Goal: Transaction & Acquisition: Book appointment/travel/reservation

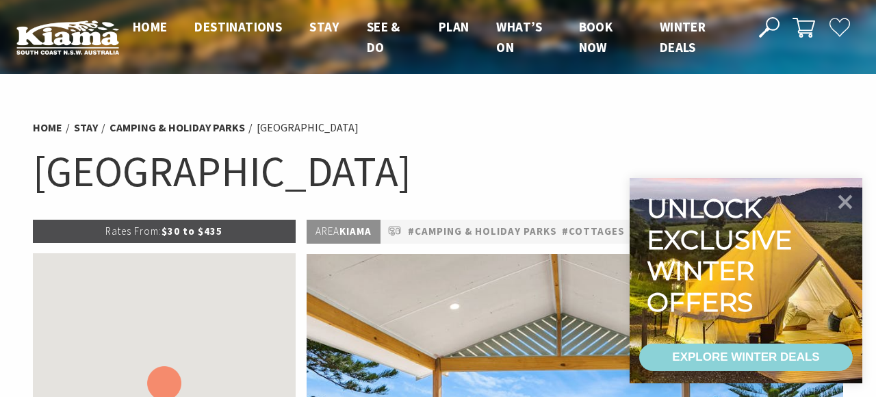
scroll to position [598, 0]
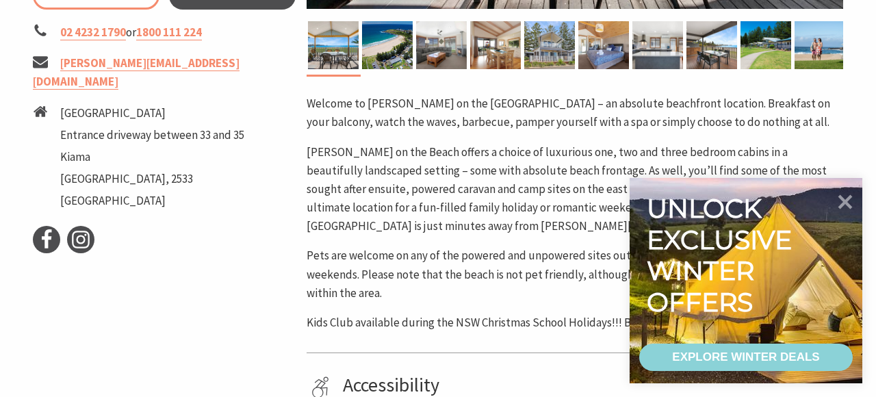
select select "3"
select select "2"
click at [847, 212] on icon at bounding box center [845, 201] width 33 height 33
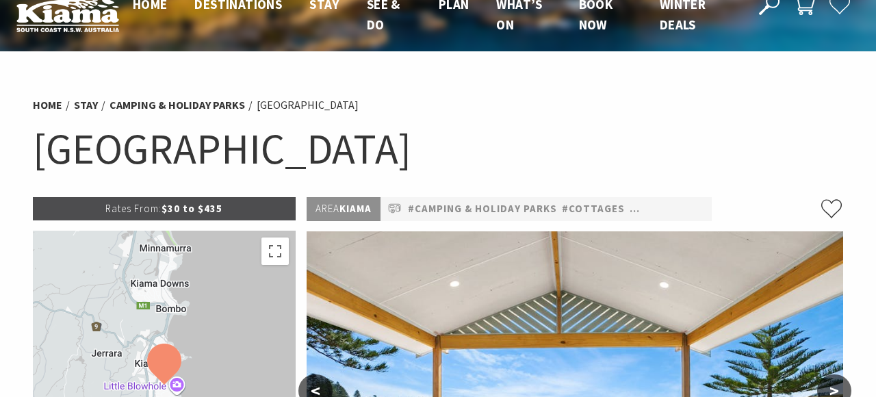
scroll to position [0, 0]
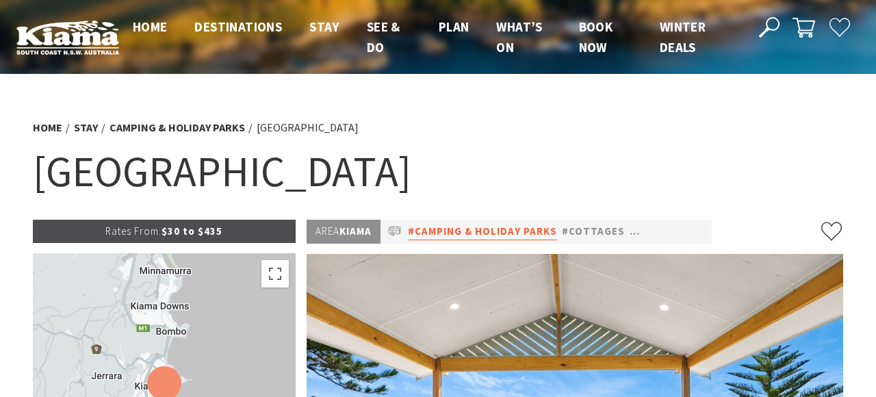
click at [473, 235] on link "#Camping & Holiday Parks" at bounding box center [482, 231] width 149 height 17
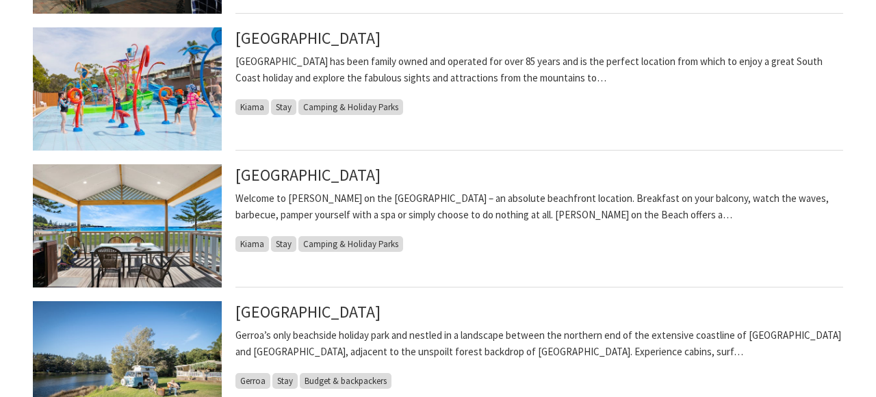
scroll to position [667, 0]
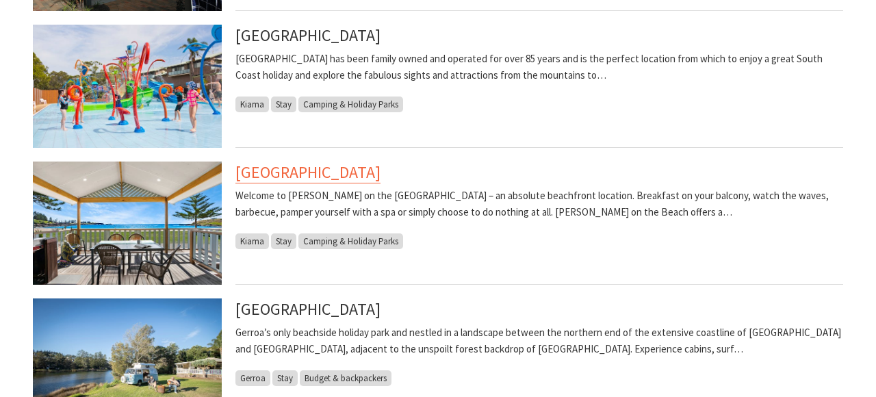
click at [348, 171] on link "[GEOGRAPHIC_DATA]" at bounding box center [307, 173] width 145 height 22
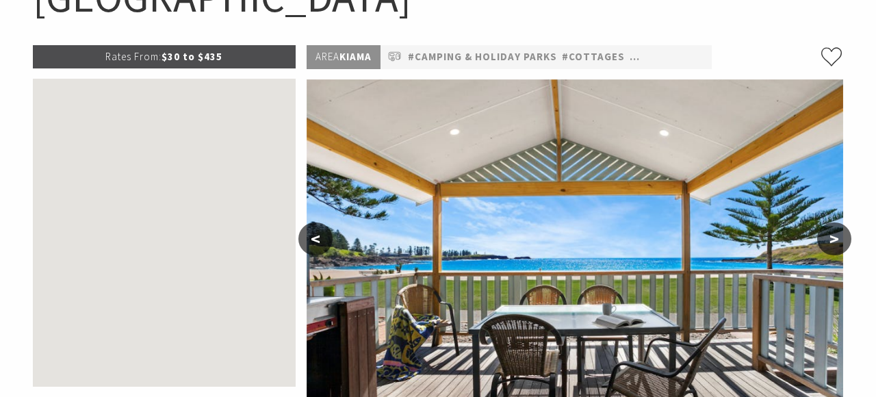
select select "3"
select select "2"
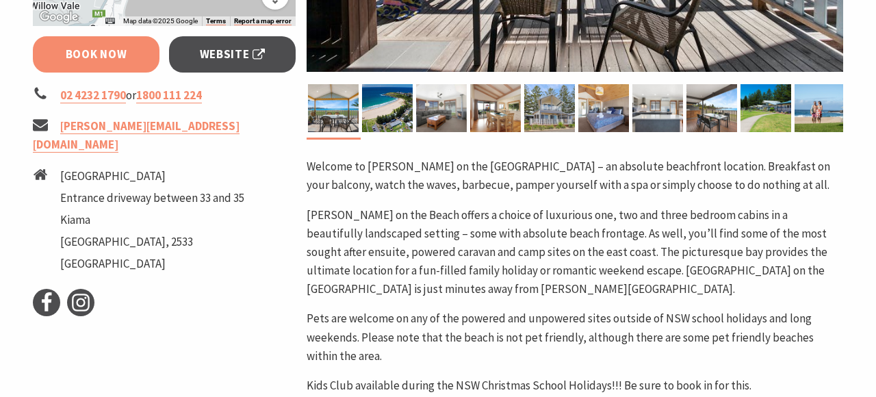
click at [117, 62] on link "Book Now" at bounding box center [96, 54] width 127 height 36
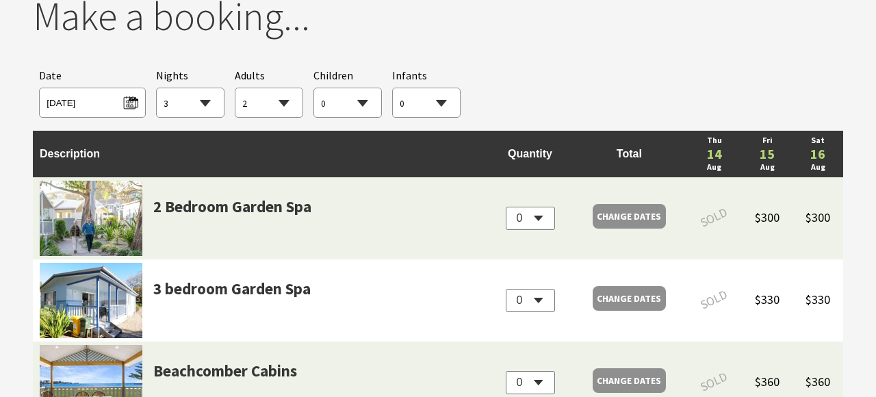
scroll to position [1295, 0]
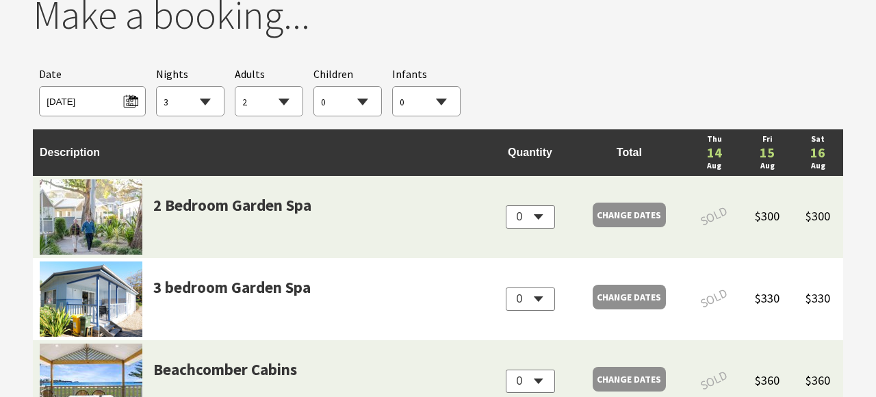
click at [121, 108] on span "[DATE]" at bounding box center [92, 101] width 106 height 30
click at [127, 101] on span "[DATE]" at bounding box center [92, 99] width 91 height 18
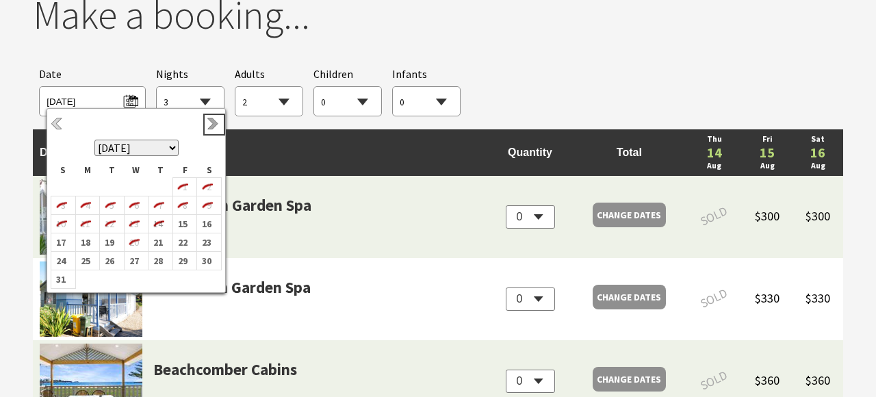
click at [208, 123] on link "Next" at bounding box center [214, 124] width 15 height 15
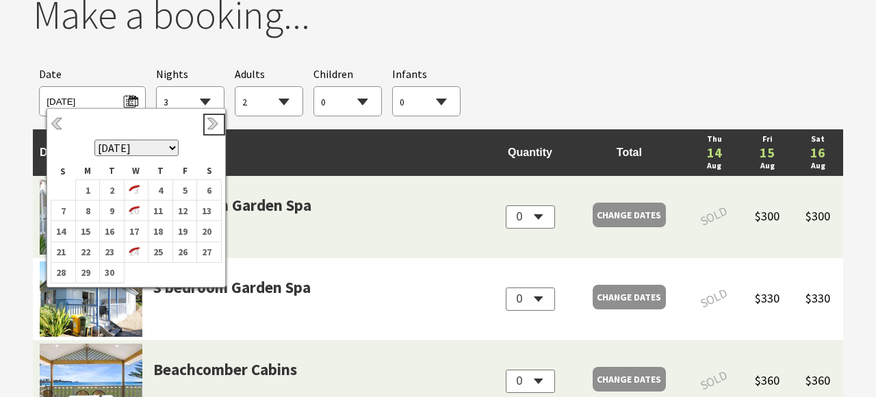
click at [208, 123] on link "Next" at bounding box center [214, 124] width 15 height 15
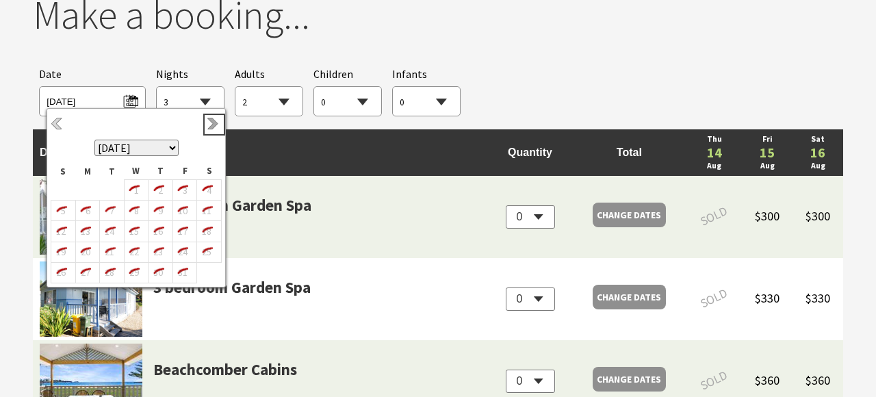
click at [214, 127] on link "Next" at bounding box center [214, 124] width 15 height 15
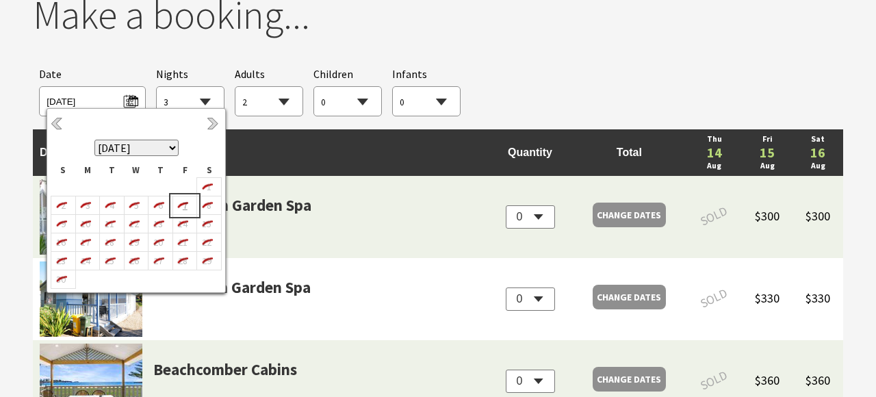
click at [183, 199] on icon "7" at bounding box center [182, 205] width 18 height 18
click at [182, 211] on icon "7" at bounding box center [182, 205] width 18 height 18
click at [246, 64] on div "Searching for Accommodation Tours Events Car Hire Packages Date [DATE] Nights 1…" at bounding box center [438, 91] width 810 height 64
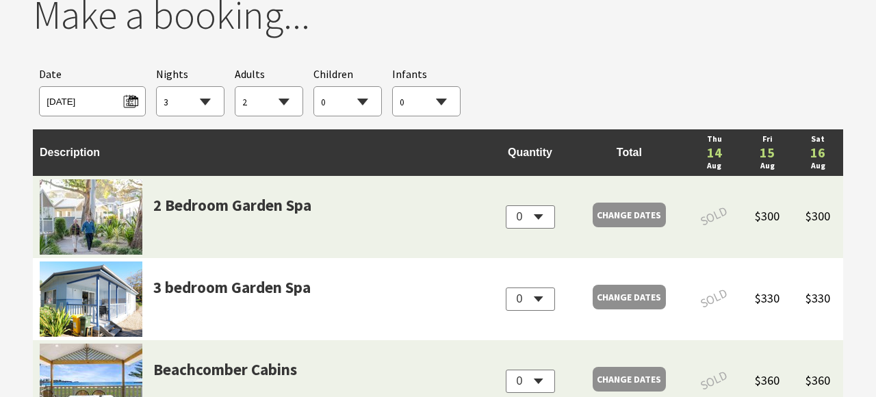
click at [201, 101] on select "1 2 3 4 5 6 7 8 9 10 11 12 13 14 15 16 17 18 19 20 21 22 23 24 25 26 27 28 29 30" at bounding box center [190, 102] width 67 height 30
select select "2"
click at [137, 95] on span "[DATE]" at bounding box center [92, 99] width 91 height 18
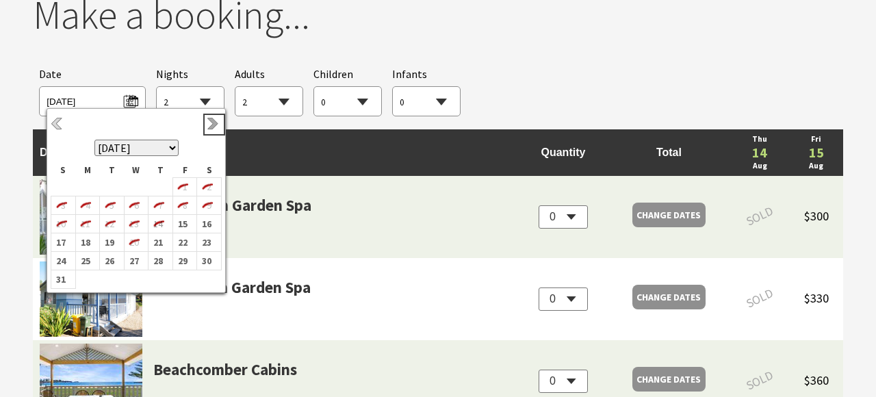
click at [212, 127] on link "Next" at bounding box center [214, 124] width 15 height 15
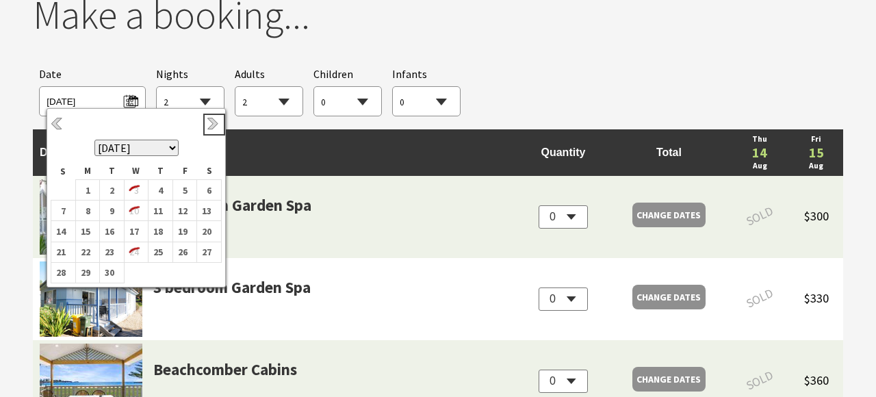
click at [212, 127] on link "Next" at bounding box center [214, 124] width 15 height 15
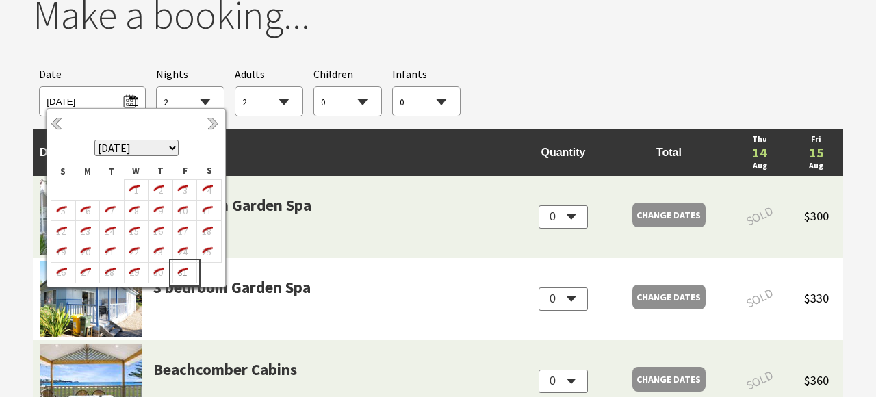
click at [185, 273] on icon "31" at bounding box center [182, 273] width 18 height 18
click at [271, 107] on select "0 1 2 3 4 5 6 7 8 9 10 11 12 13 14 15 16 17 18 19 20 21 22 23 24 25 26 27 28 29…" at bounding box center [268, 102] width 67 height 30
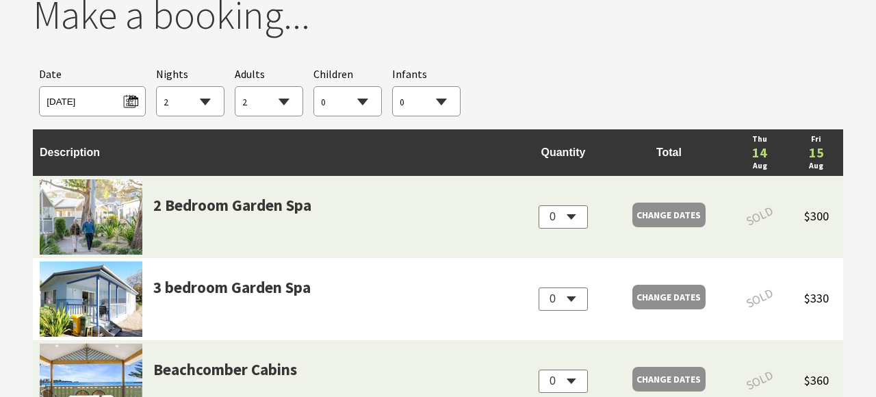
select select "6"
click at [131, 101] on span "[DATE]" at bounding box center [92, 99] width 91 height 18
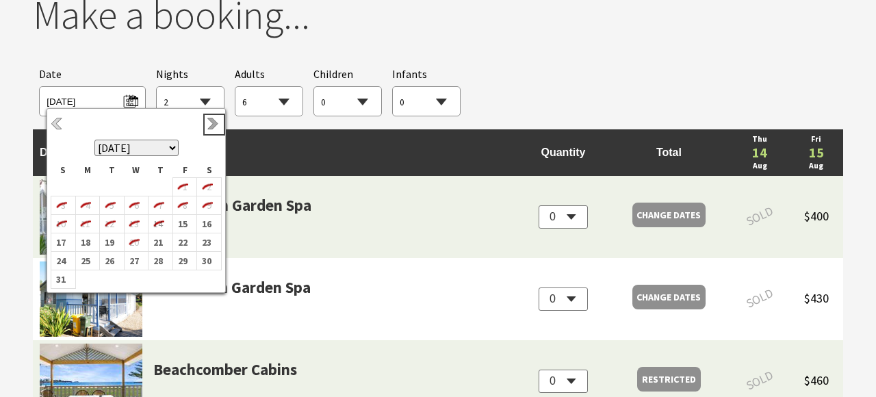
click at [217, 124] on link "Next" at bounding box center [214, 124] width 15 height 15
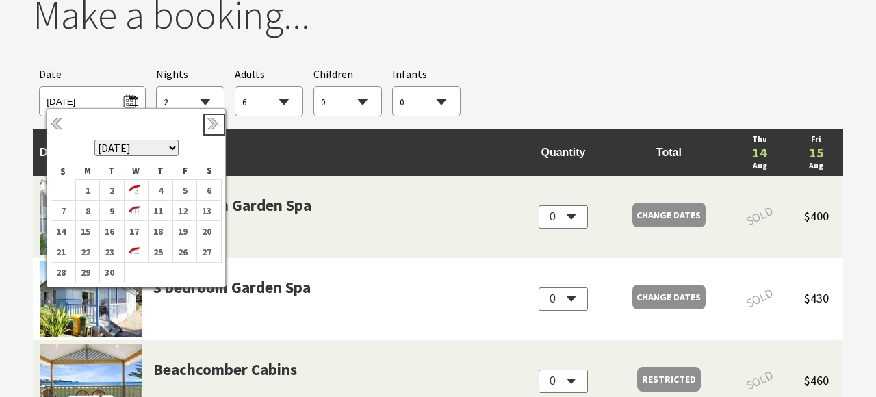
click at [217, 124] on link "Next" at bounding box center [214, 124] width 15 height 15
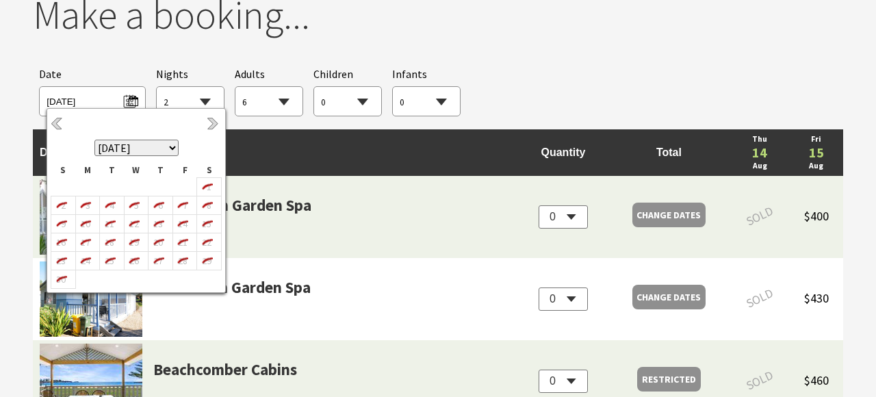
click at [554, 80] on div "Searching for Accommodation Tours Events Car Hire Packages Date [DATE] Nights 1…" at bounding box center [438, 91] width 810 height 64
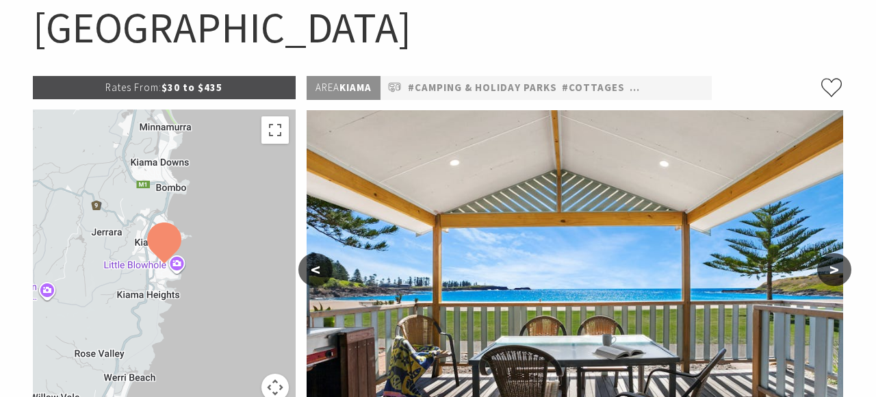
scroll to position [0, 0]
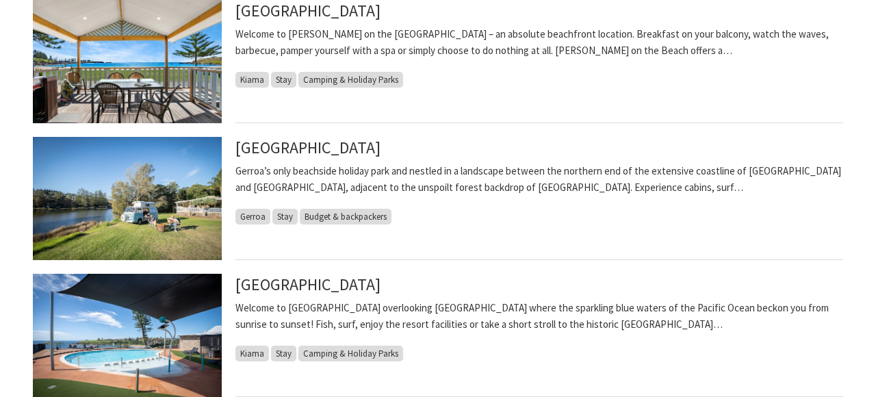
scroll to position [841, 0]
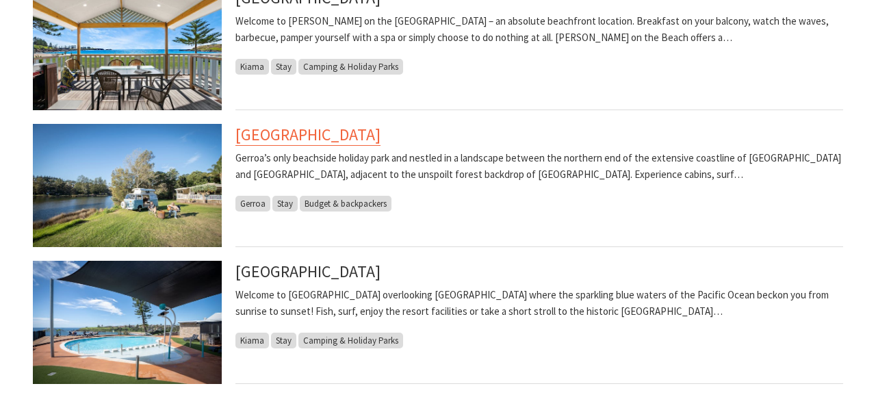
click at [357, 132] on link "Seven Mile Beach Holiday Park" at bounding box center [307, 135] width 145 height 22
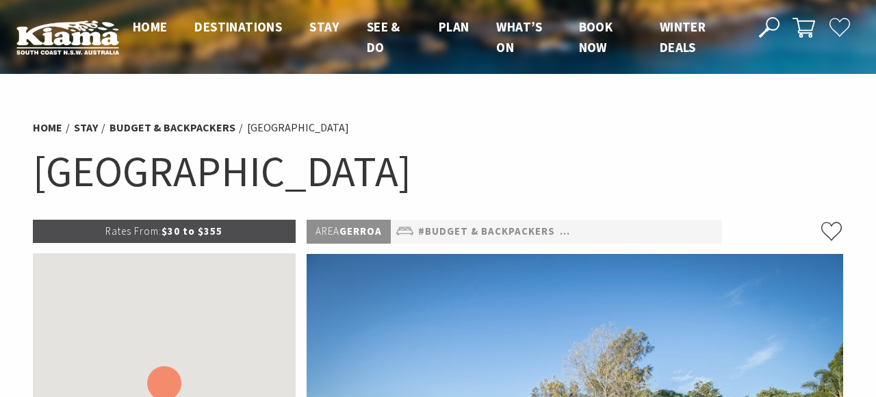
select select "2"
select select "6"
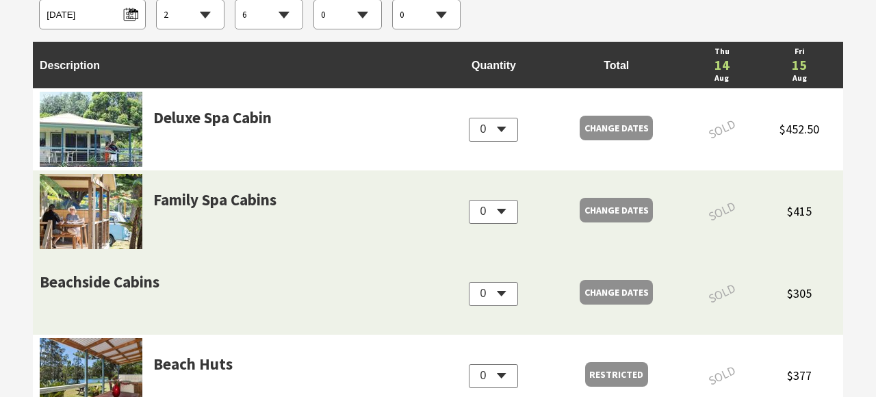
scroll to position [1417, 0]
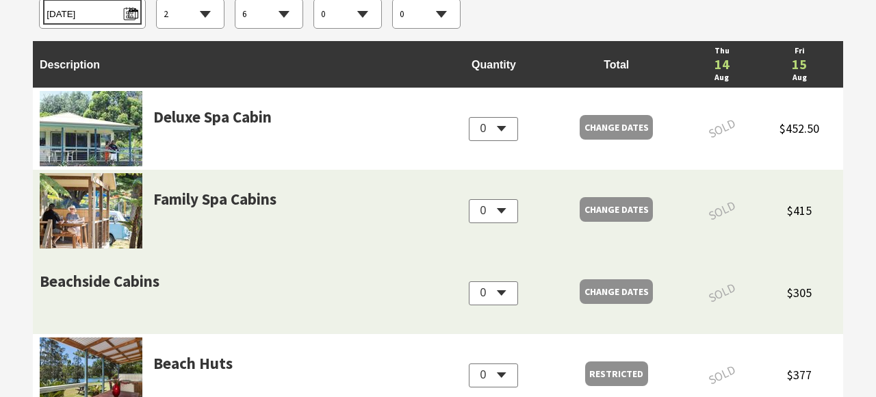
click at [129, 16] on span "[DATE]" at bounding box center [92, 12] width 91 height 18
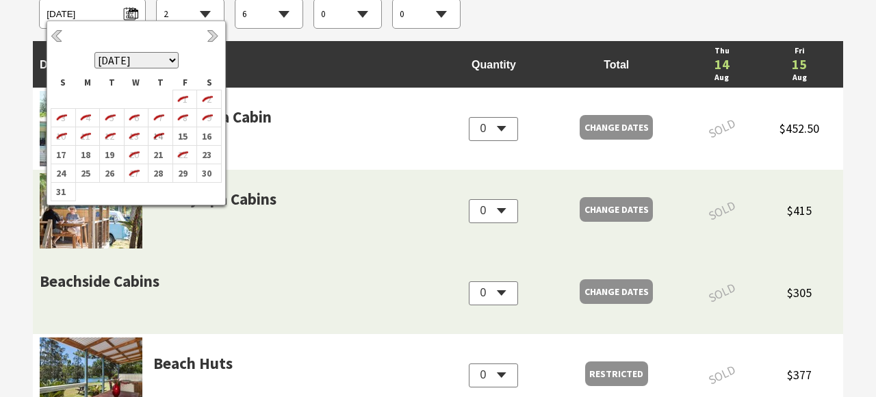
click at [170, 62] on select "[DATE] [DATE] [DATE] [DATE] [DATE] [DATE] [DATE] [DATE] [DATE] [DATE] [DATE] [D…" at bounding box center [136, 60] width 84 height 16
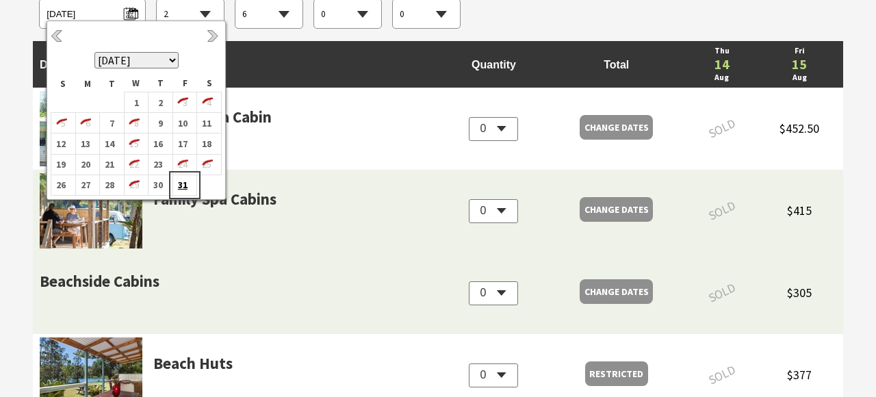
click at [180, 183] on b "31" at bounding box center [182, 185] width 18 height 18
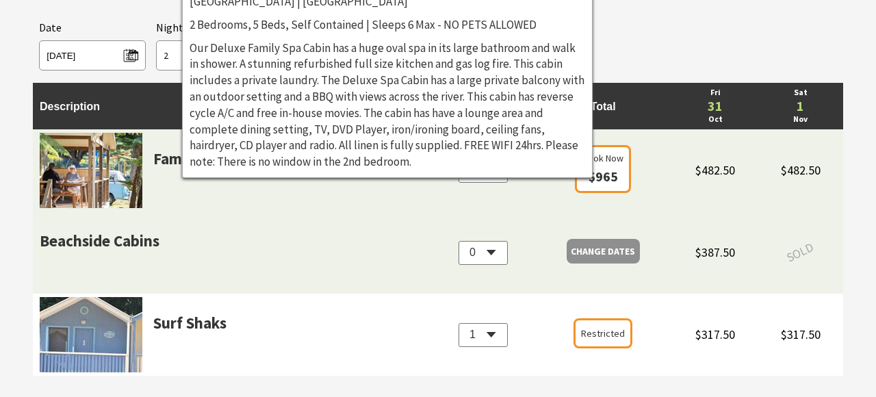
scroll to position [1353, 0]
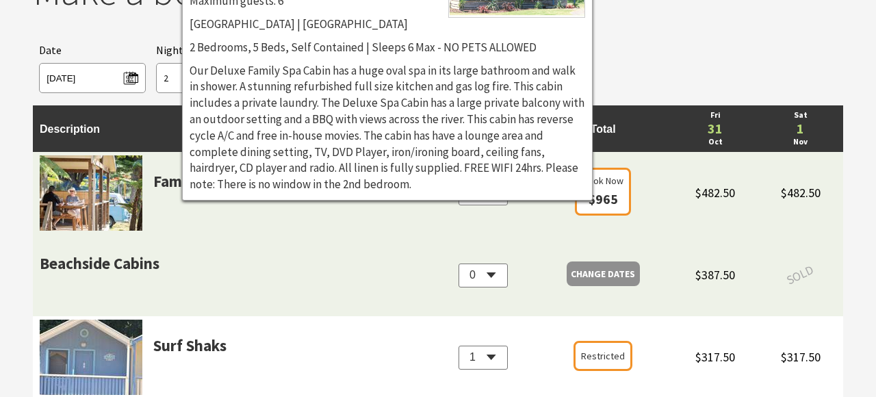
click at [161, 49] on span "Nights" at bounding box center [172, 51] width 32 height 18
click at [165, 74] on select "1 2 3 4 5 6 7 8 9 10 11 12 13 14 15 16 17 18 19 20 21 22 23 24 25 26 27 28 29 30" at bounding box center [190, 79] width 67 height 30
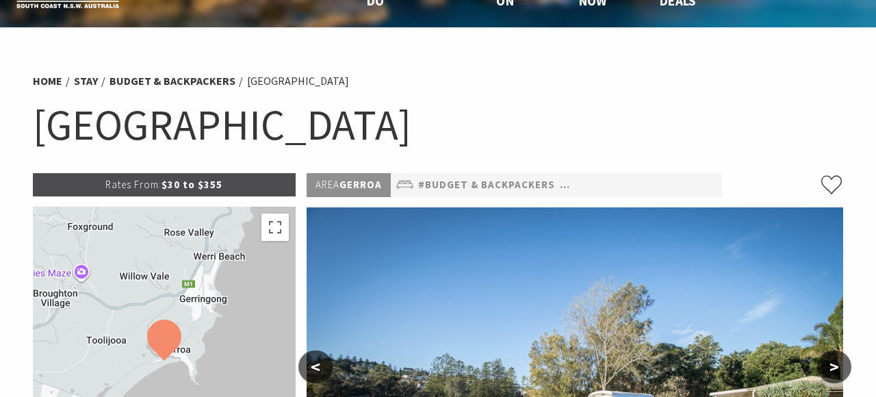
scroll to position [0, 0]
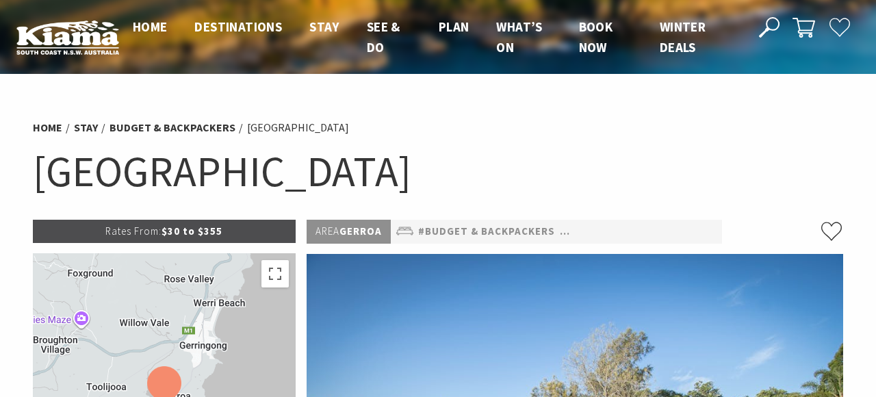
select select "6"
